Goal: Find specific page/section: Find specific page/section

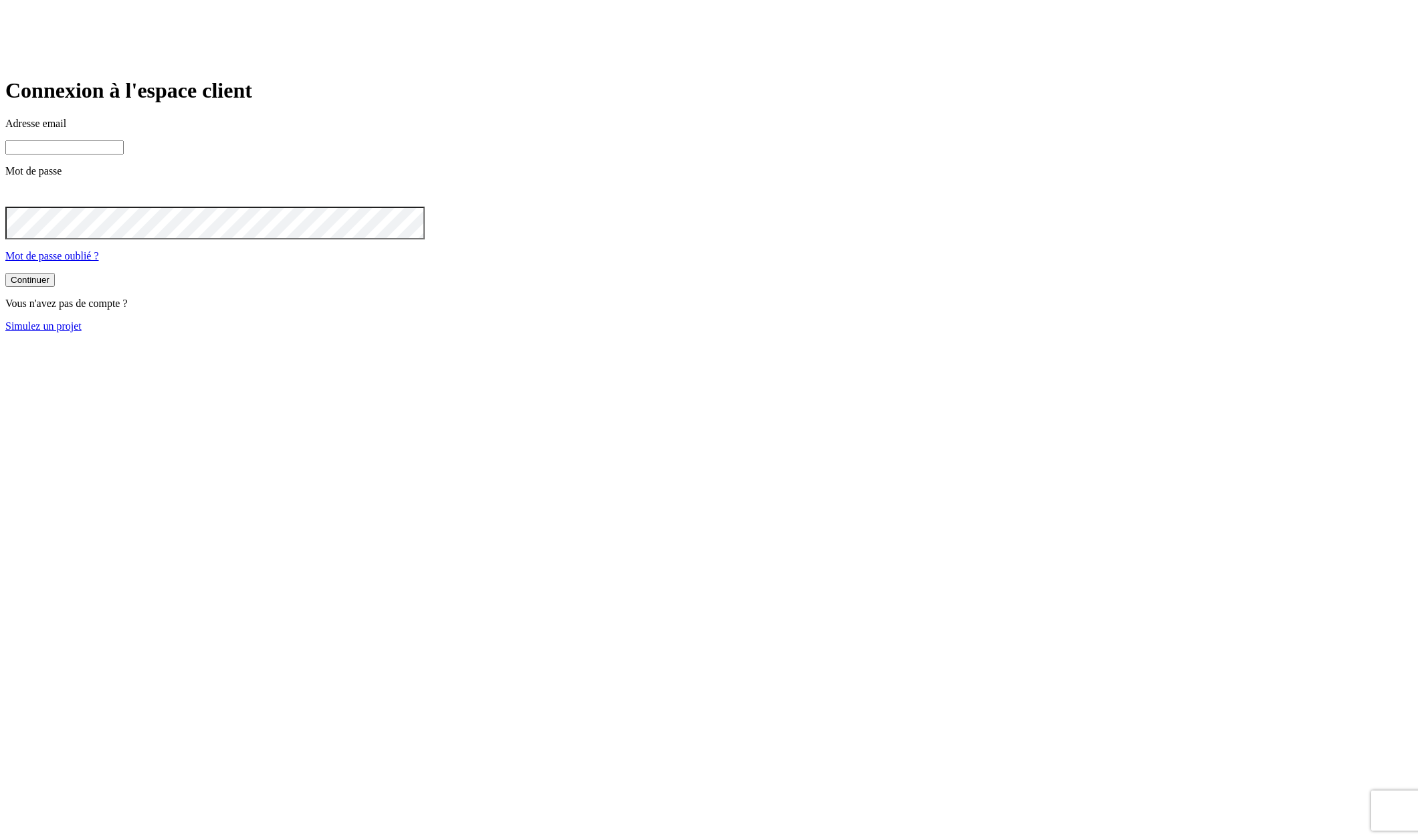
type input "[PERSON_NAME][DOMAIN_NAME][EMAIL_ADDRESS][DOMAIN_NAME]"
click at [55, 287] on button "Continuer" at bounding box center [30, 279] width 49 height 14
